Goal: Task Accomplishment & Management: Manage account settings

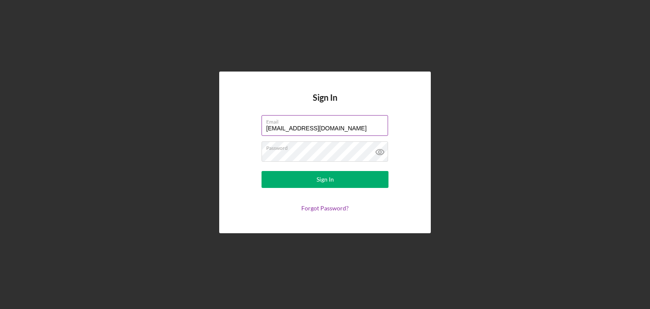
click at [378, 134] on input "[EMAIL_ADDRESS][DOMAIN_NAME]" at bounding box center [325, 125] width 127 height 20
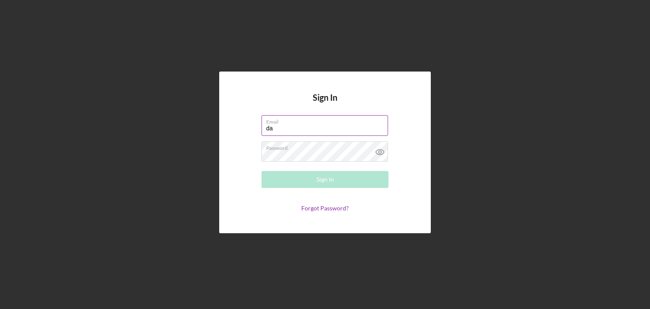
type input "d"
type input "t"
type input "[EMAIL_ADDRESS][DOMAIN_NAME]"
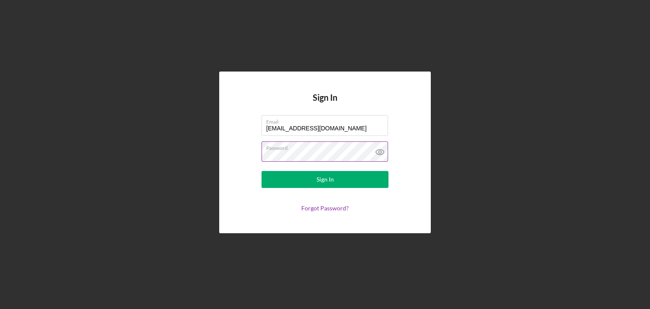
click at [385, 149] on icon at bounding box center [379, 151] width 21 height 21
click at [311, 150] on label "Password" at bounding box center [327, 146] width 122 height 9
click at [279, 188] on form "Email [EMAIL_ADDRESS][DOMAIN_NAME] Password Sign In Forgot Password?" at bounding box center [324, 163] width 169 height 96
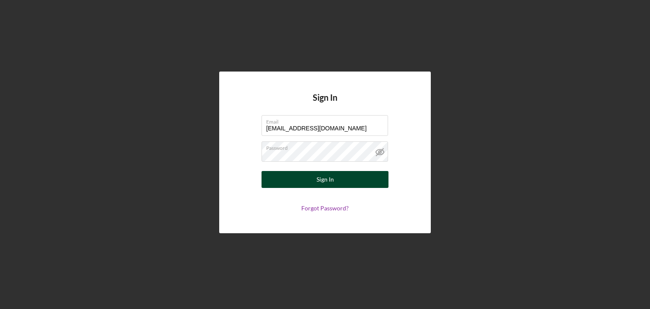
click at [302, 179] on button "Sign In" at bounding box center [325, 179] width 127 height 17
